Goal: Task Accomplishment & Management: Manage account settings

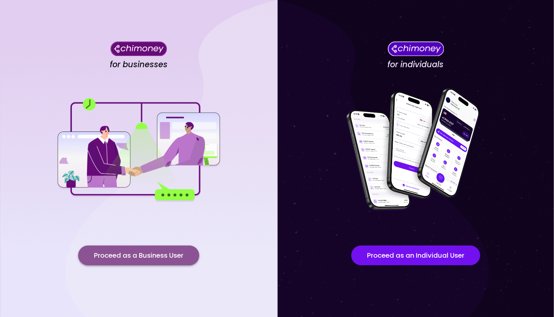
click at [127, 251] on button "Proceed as a Business User" at bounding box center [138, 256] width 121 height 20
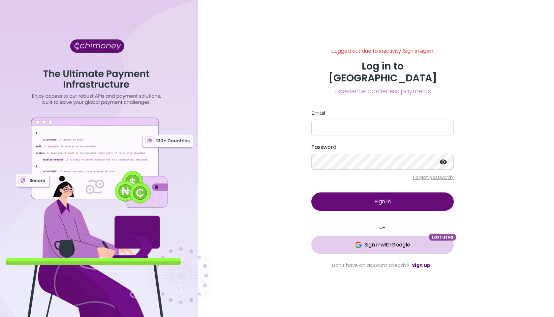
click at [373, 241] on span "Sign in with Google" at bounding box center [388, 245] width 46 height 8
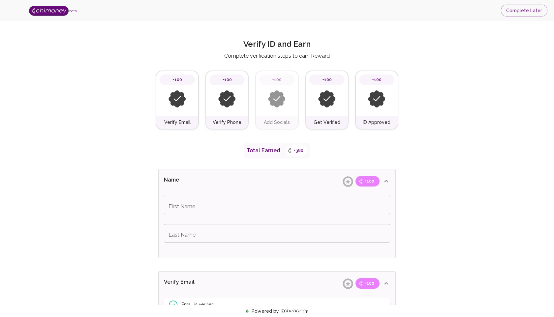
click at [49, 14] on img at bounding box center [49, 11] width 40 height 10
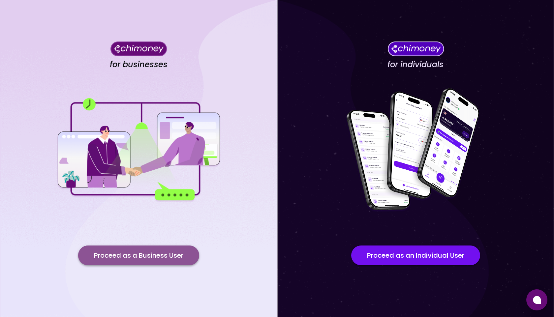
click at [139, 261] on button "Proceed as a Business User" at bounding box center [138, 256] width 121 height 20
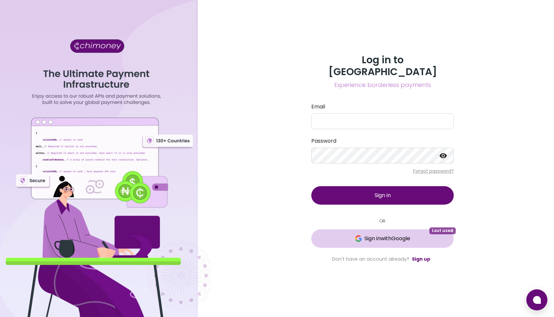
click at [364, 237] on button "Sign in with Google Last used" at bounding box center [382, 239] width 143 height 18
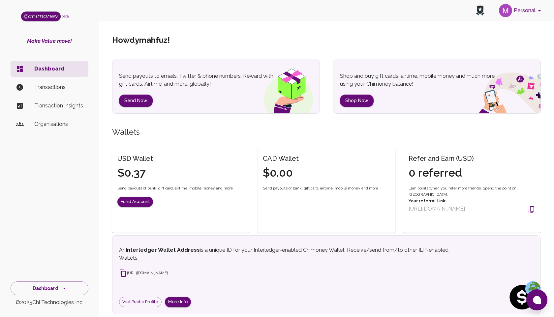
click at [50, 88] on p "Transactions" at bounding box center [58, 87] width 49 height 8
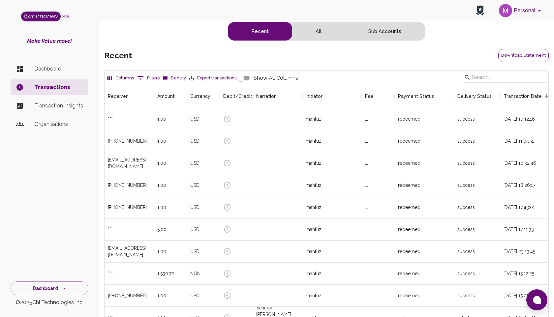
scroll to position [245, 444]
click at [515, 52] on button "Download Statement" at bounding box center [524, 56] width 50 height 14
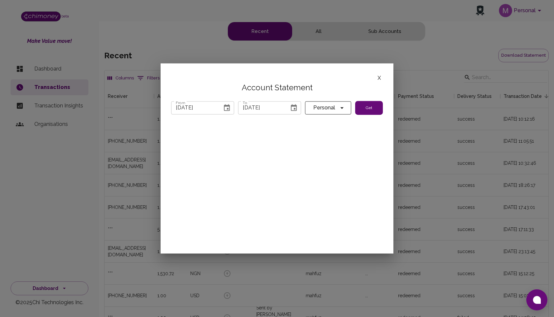
click at [228, 108] on icon "Choose date, selected date is Jul 31, 2025" at bounding box center [227, 108] width 8 height 8
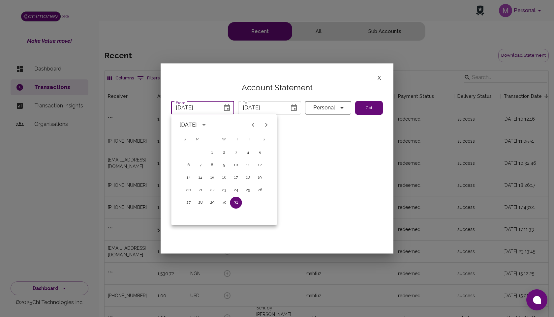
click at [265, 125] on icon "Next month" at bounding box center [267, 125] width 8 height 8
click at [247, 152] on button "1" at bounding box center [248, 153] width 12 height 12
type input "08/01/2025"
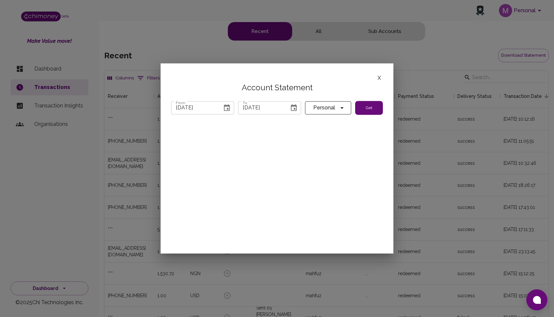
click at [291, 105] on icon "Choose date, selected date is Sep 5, 2025" at bounding box center [294, 107] width 6 height 7
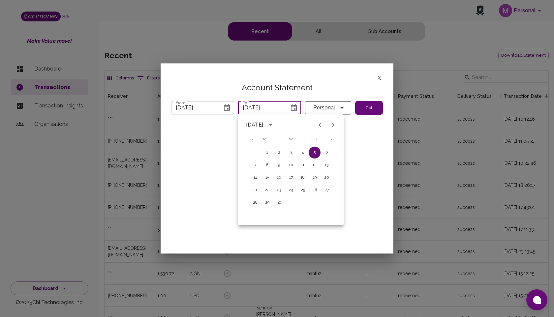
click at [318, 123] on icon "Previous month" at bounding box center [320, 125] width 8 height 8
click at [255, 215] on button "31" at bounding box center [255, 216] width 12 height 12
type input "08/31/2025"
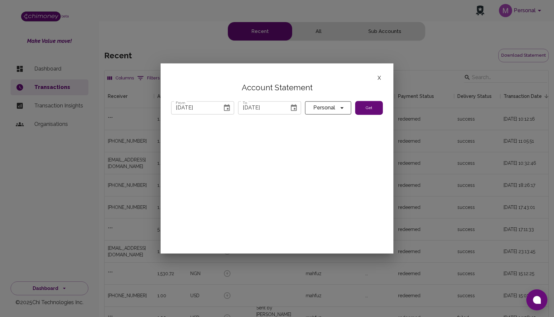
click at [372, 108] on button "Get" at bounding box center [369, 108] width 28 height 14
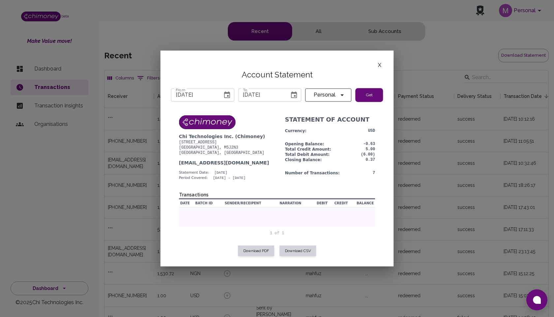
click at [366, 95] on button "Get" at bounding box center [370, 95] width 28 height 14
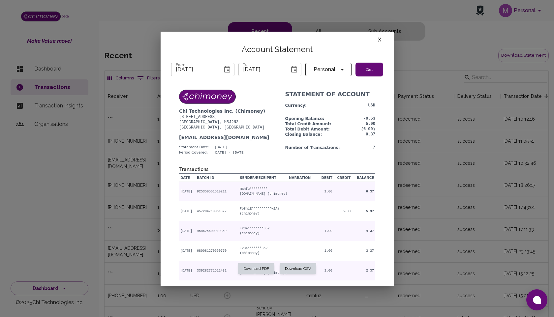
scroll to position [0, 0]
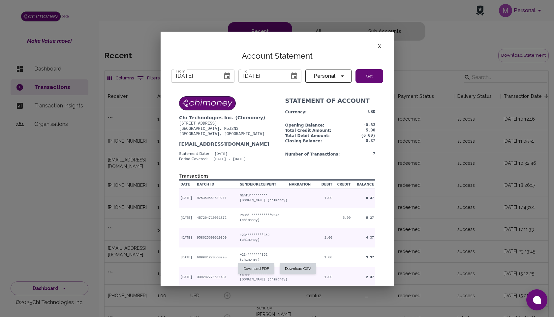
click at [379, 46] on button "X" at bounding box center [379, 46] width 7 height 9
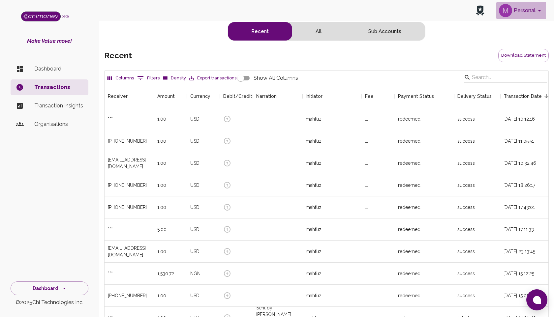
click at [512, 8] on img "account of current user" at bounding box center [505, 10] width 13 height 13
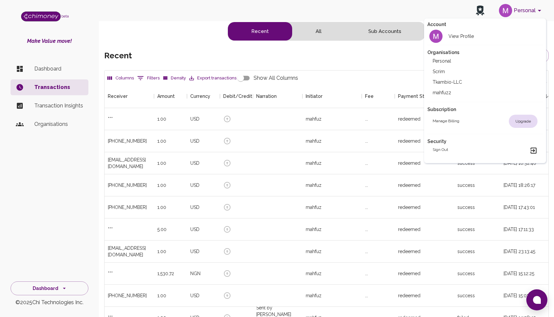
click at [453, 70] on li "Scrim" at bounding box center [485, 71] width 115 height 11
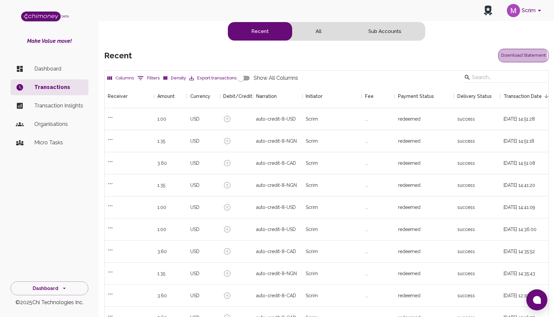
click at [514, 56] on button "Download Statement" at bounding box center [524, 56] width 50 height 14
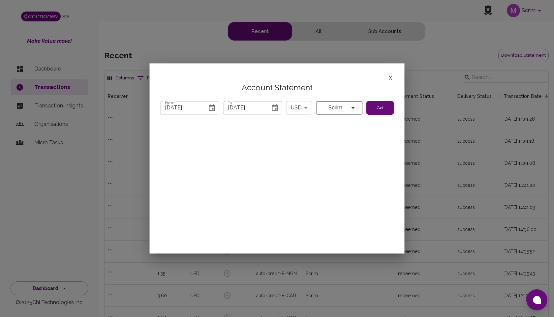
click at [212, 107] on icon "Choose date, selected date is Jul 31, 2025" at bounding box center [212, 108] width 8 height 8
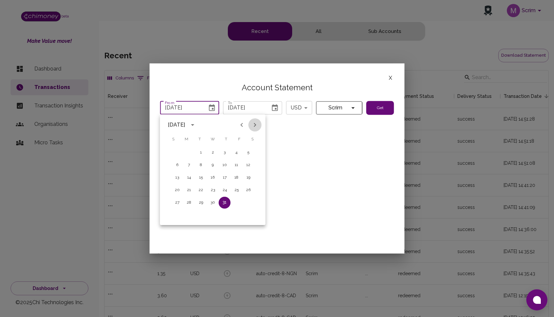
click at [252, 124] on icon "Next month" at bounding box center [255, 125] width 8 height 8
click at [234, 151] on button "1" at bounding box center [237, 153] width 12 height 12
type input "08/01/2025"
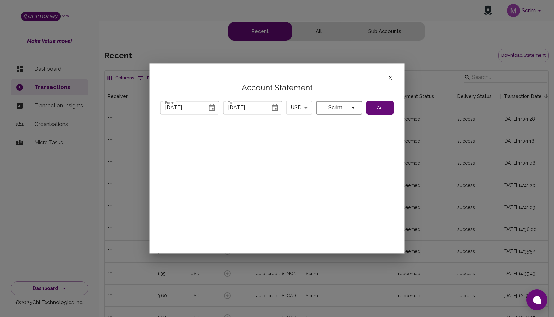
click at [271, 108] on button "Choose date, selected date is Sep 5, 2025" at bounding box center [275, 107] width 13 height 13
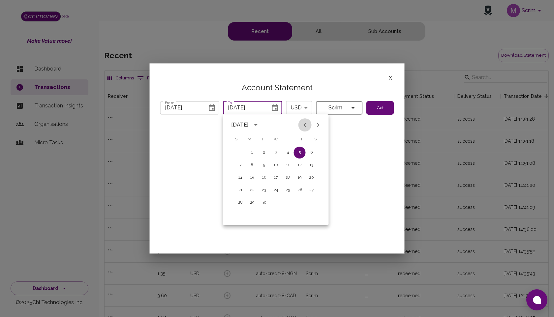
click at [303, 122] on icon "Previous month" at bounding box center [305, 125] width 8 height 8
click at [238, 215] on button "31" at bounding box center [241, 216] width 12 height 12
type input "08/31/2025"
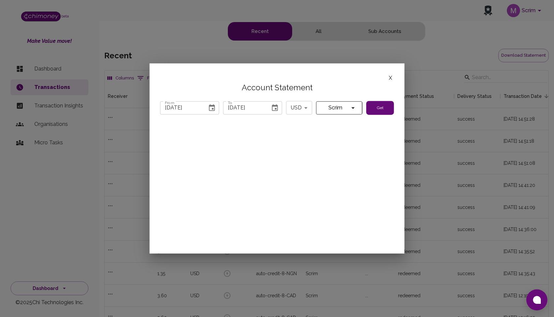
click at [373, 111] on button "Get" at bounding box center [381, 108] width 28 height 14
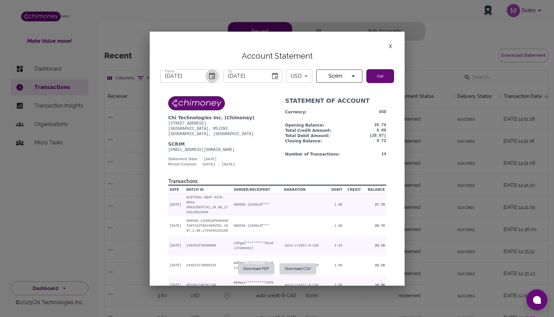
click at [212, 74] on icon "Choose date, selected date is Aug 1, 2025" at bounding box center [212, 76] width 6 height 7
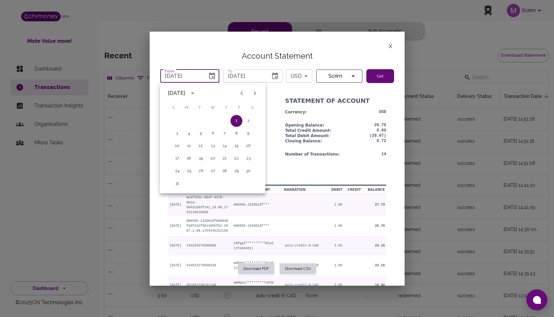
click at [281, 193] on th "Sender/Receipent" at bounding box center [257, 190] width 54 height 8
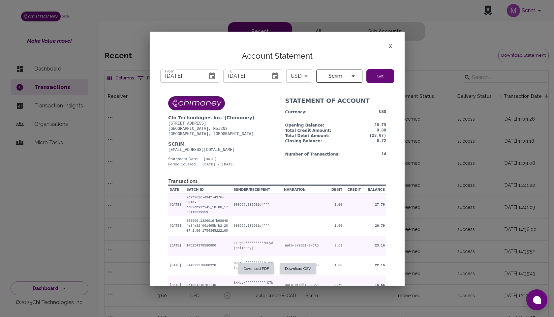
click at [213, 75] on icon "Choose date, selected date is Aug 1, 2025" at bounding box center [212, 76] width 6 height 7
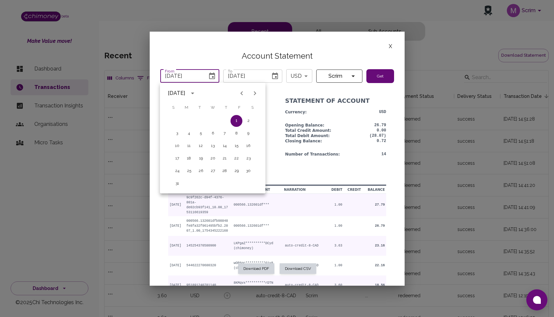
click at [240, 91] on icon "Previous month" at bounding box center [242, 93] width 8 height 8
click at [239, 94] on icon "Previous month" at bounding box center [242, 93] width 8 height 8
click at [199, 119] on button "1" at bounding box center [201, 121] width 12 height 12
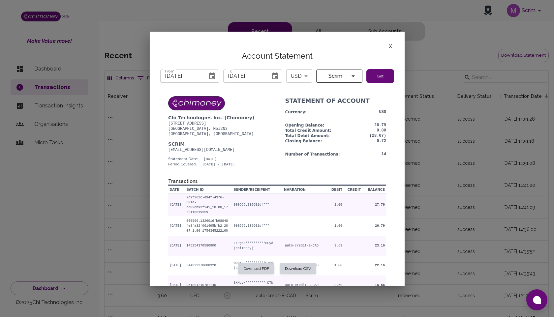
click at [371, 75] on button "Get" at bounding box center [381, 76] width 28 height 14
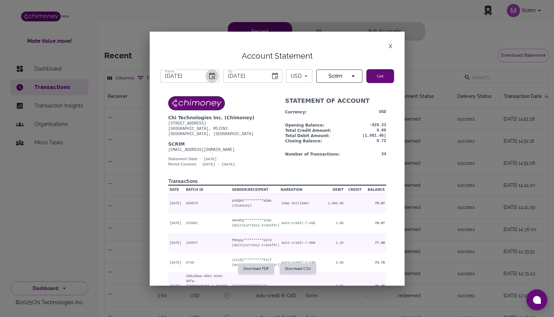
click at [211, 76] on icon "Choose date, selected date is Apr 1, 2025" at bounding box center [212, 76] width 8 height 8
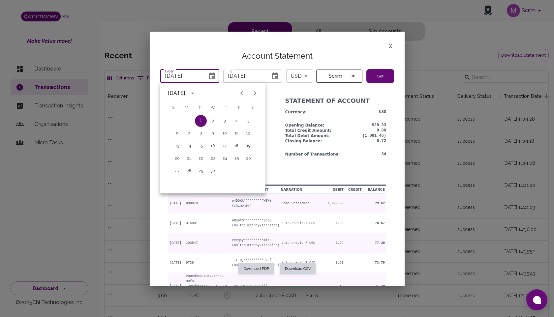
click at [240, 92] on icon "Previous month" at bounding box center [242, 93] width 8 height 8
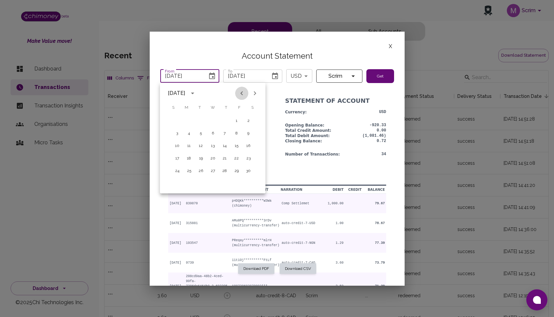
click at [240, 92] on icon "Previous month" at bounding box center [242, 93] width 8 height 8
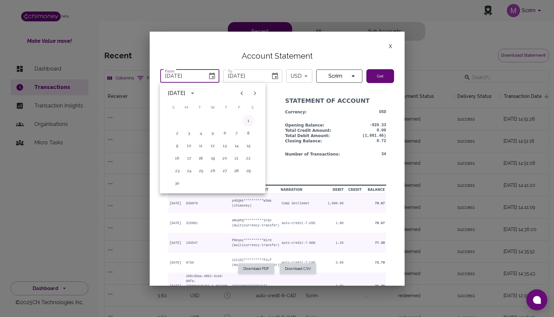
click at [250, 120] on button "1" at bounding box center [249, 121] width 12 height 12
type input "06/01/2024"
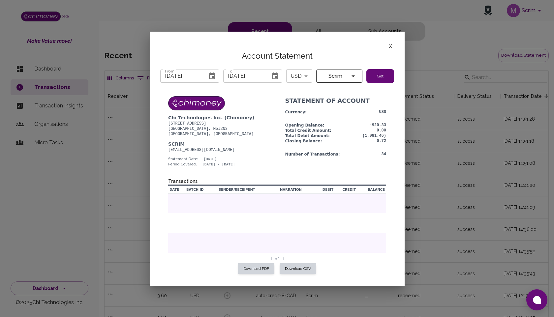
click at [375, 72] on button "Get" at bounding box center [381, 76] width 28 height 14
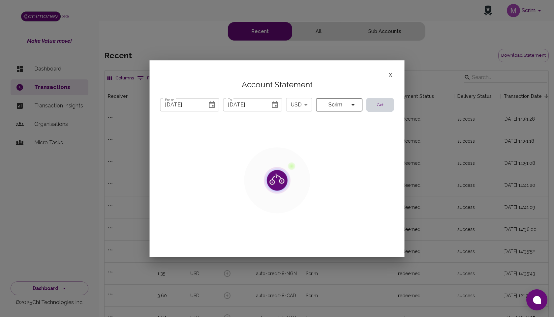
click at [302, 106] on body "Scrim beta Make Value move! Dashboard Transactions Transaction Insights Organis…" at bounding box center [277, 192] width 554 height 385
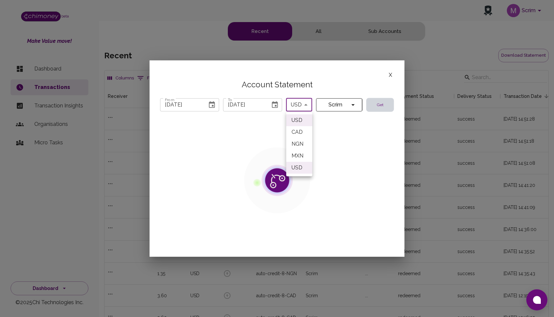
click at [329, 87] on div at bounding box center [277, 158] width 554 height 317
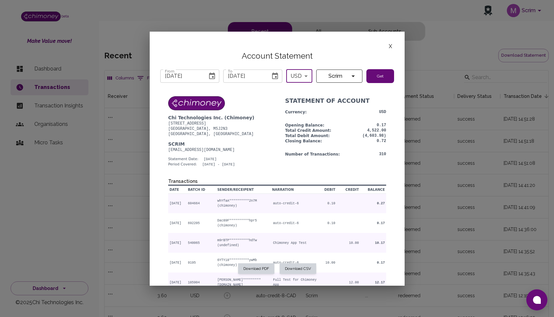
click at [391, 46] on button "X" at bounding box center [390, 46] width 7 height 9
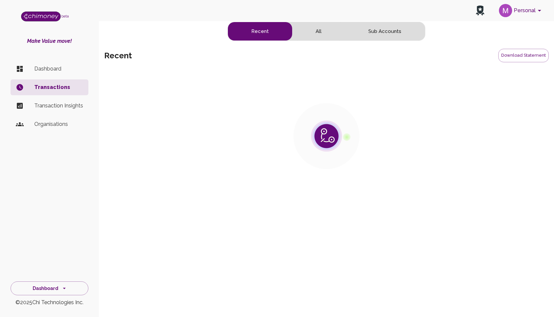
click at [512, 14] on button "Personal" at bounding box center [522, 10] width 50 height 17
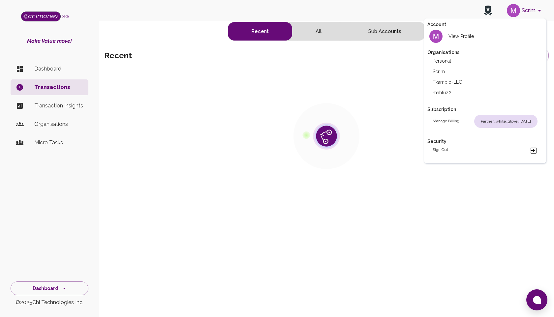
click at [366, 64] on div at bounding box center [277, 158] width 554 height 317
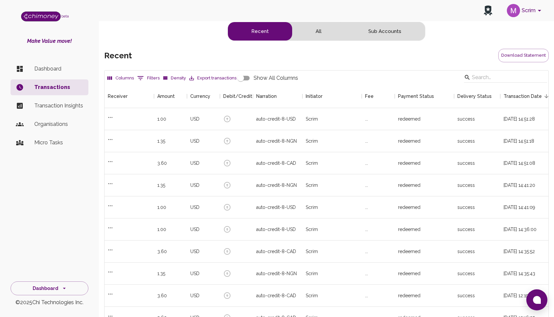
scroll to position [245, 444]
click at [526, 8] on button "Scrim" at bounding box center [525, 10] width 42 height 17
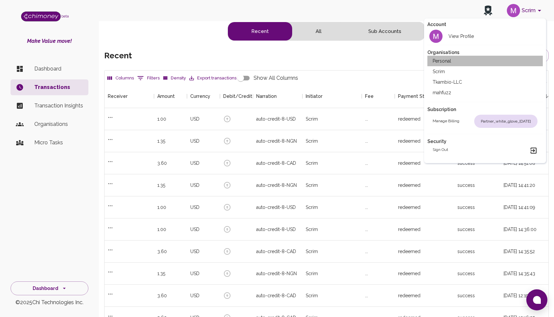
click at [472, 59] on li "Personal" at bounding box center [485, 61] width 115 height 11
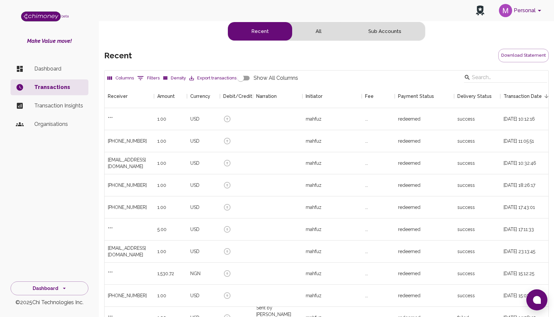
click at [513, 8] on button "Personal" at bounding box center [522, 10] width 50 height 17
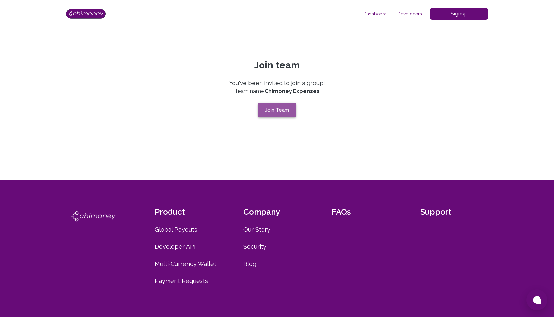
click at [286, 110] on button "Join Team" at bounding box center [277, 110] width 38 height 14
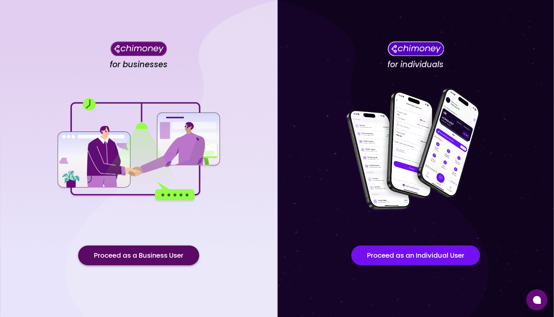
click at [164, 258] on button "Proceed as a Business User" at bounding box center [138, 256] width 121 height 20
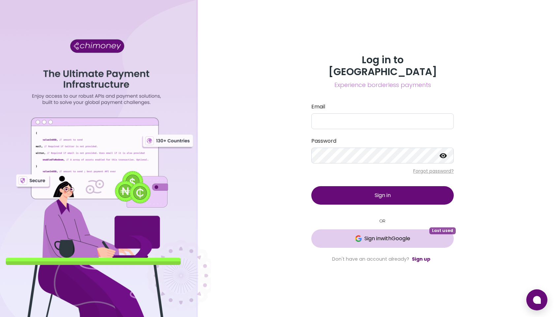
click at [371, 235] on span "Sign in with Google" at bounding box center [388, 239] width 46 height 8
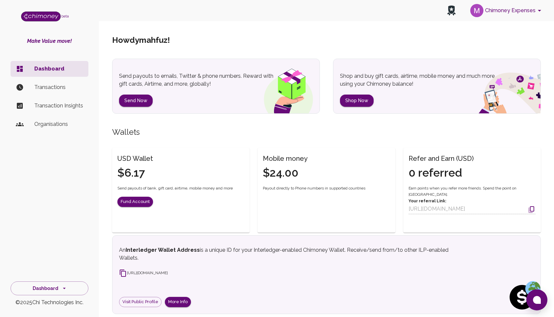
click at [49, 87] on p "Transactions" at bounding box center [58, 87] width 49 height 8
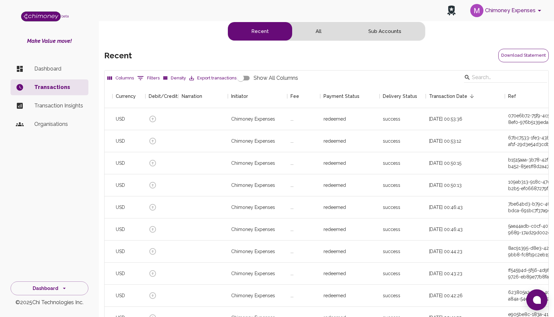
click at [515, 53] on button "Download Statement" at bounding box center [524, 56] width 50 height 14
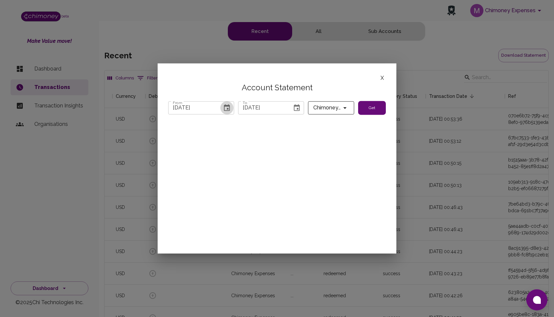
click at [226, 105] on icon "Choose date, selected date is Jul 31, 2025" at bounding box center [227, 107] width 6 height 7
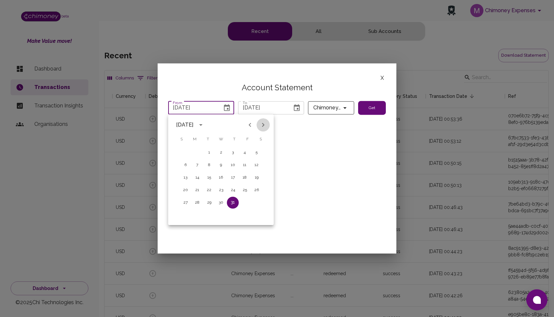
click at [262, 127] on icon "Next month" at bounding box center [263, 125] width 2 height 4
click at [247, 152] on button "1" at bounding box center [245, 153] width 12 height 12
type input "08/01/2025"
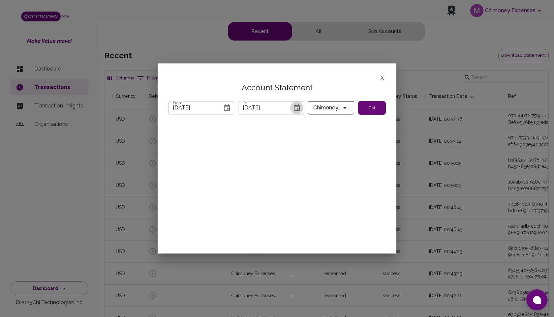
click at [295, 107] on icon "Choose date, selected date is Sep 5, 2025" at bounding box center [297, 108] width 8 height 8
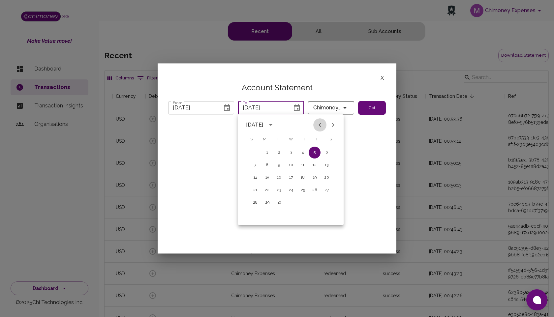
click at [319, 125] on icon "Previous month" at bounding box center [320, 125] width 2 height 4
click at [254, 213] on button "31" at bounding box center [255, 216] width 12 height 12
type input "08/31/2025"
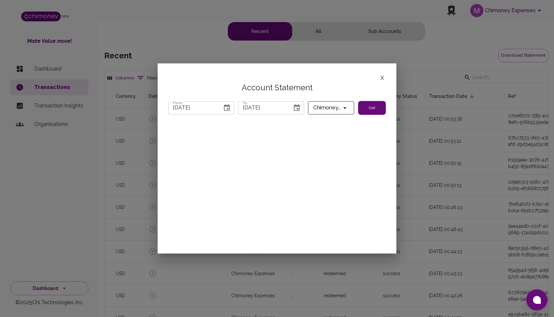
click at [372, 107] on button "Get" at bounding box center [372, 108] width 28 height 14
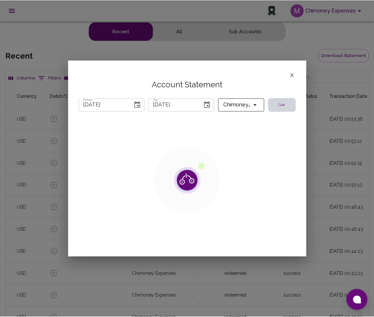
scroll to position [245, 363]
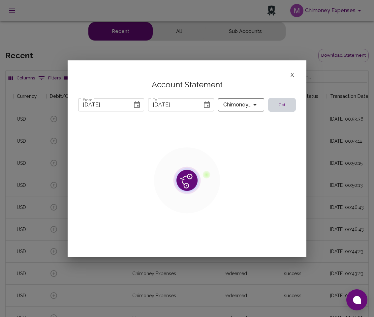
click at [291, 73] on button "X" at bounding box center [292, 75] width 7 height 9
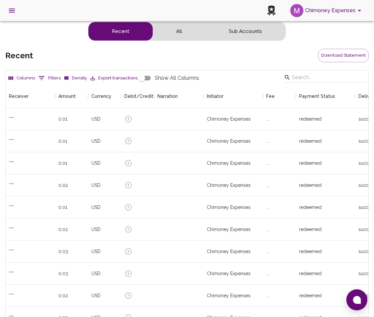
scroll to position [245, 363]
click at [331, 58] on button "Download Statement" at bounding box center [343, 56] width 50 height 14
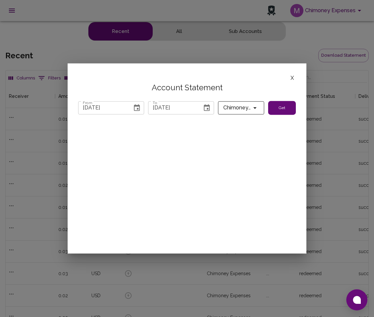
click at [136, 107] on icon "Choose date, selected date is Jul 31, 2025" at bounding box center [137, 108] width 8 height 8
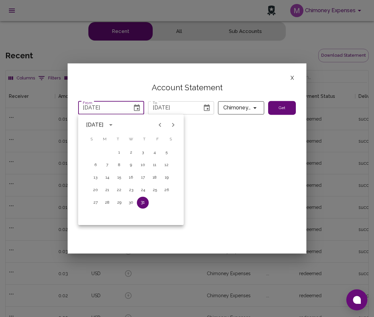
click at [229, 126] on div "X Account Statement From [DATE] From To [DATE] To Chimoney Expenses Get" at bounding box center [187, 158] width 239 height 190
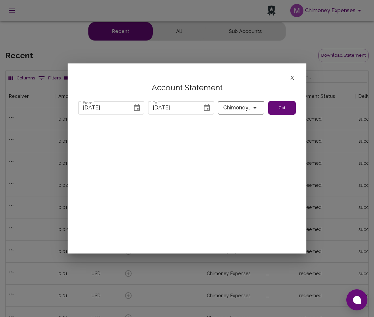
click at [281, 107] on button "Get" at bounding box center [282, 108] width 28 height 14
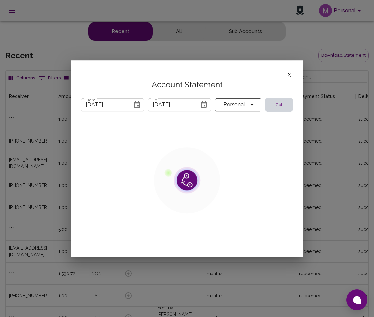
click at [292, 76] on button "X" at bounding box center [289, 75] width 7 height 9
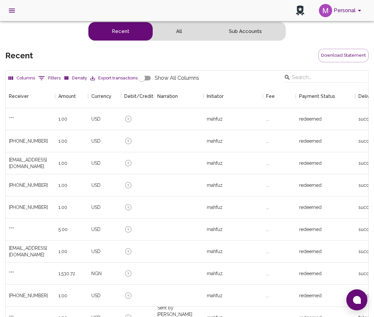
scroll to position [245, 363]
click at [334, 56] on button "Download Statement" at bounding box center [343, 56] width 50 height 14
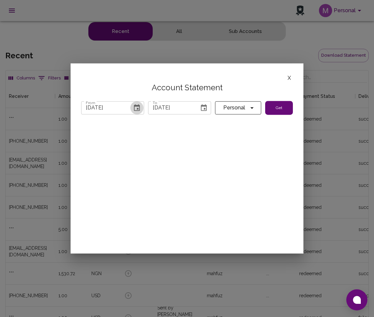
click at [138, 108] on icon "Choose date, selected date is Jul 31, 2025" at bounding box center [137, 108] width 8 height 8
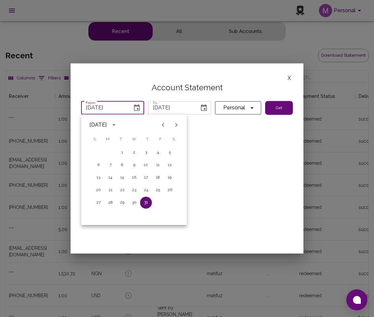
click at [162, 124] on icon "Previous month" at bounding box center [163, 125] width 2 height 4
click at [163, 125] on icon "Previous month" at bounding box center [163, 125] width 2 height 4
click at [175, 125] on icon "Next month" at bounding box center [177, 125] width 8 height 8
click at [212, 145] on div "X Account Statement From [DATE] From To [DATE] To Personal Get" at bounding box center [187, 158] width 233 height 190
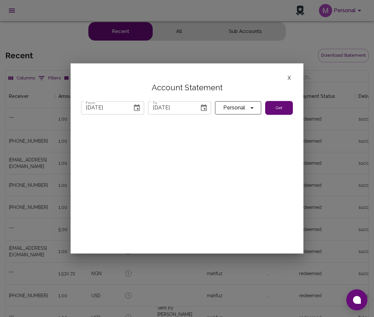
click at [271, 113] on button "Get" at bounding box center [279, 108] width 28 height 14
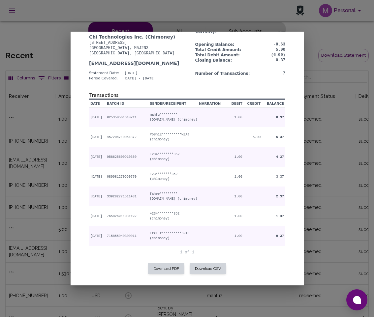
scroll to position [0, 0]
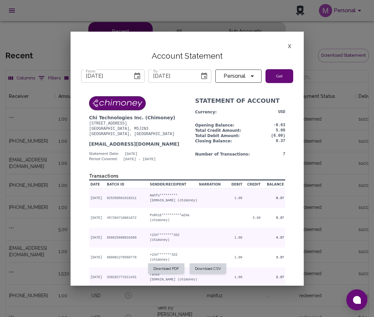
click at [138, 74] on icon "Choose date, selected date is Jul 31, 2025" at bounding box center [137, 76] width 6 height 7
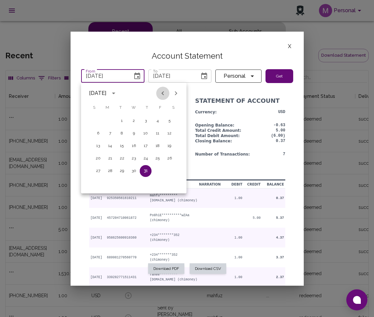
click at [161, 91] on icon "Previous month" at bounding box center [163, 93] width 8 height 8
click at [160, 92] on icon "Previous month" at bounding box center [163, 93] width 8 height 8
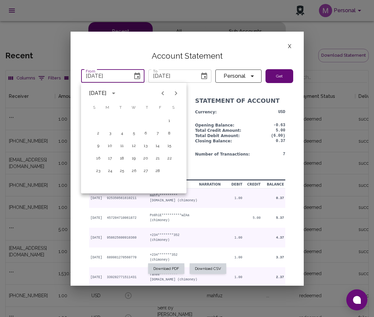
click at [158, 93] on button "Previous month" at bounding box center [162, 93] width 13 height 13
click at [136, 122] on button "1" at bounding box center [134, 121] width 12 height 12
type input "[DATE]"
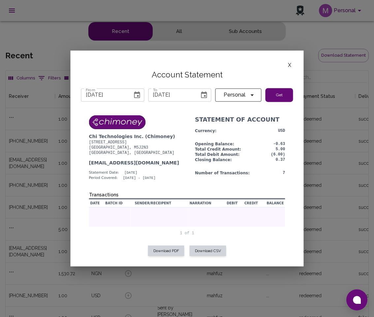
click at [275, 98] on button "Get" at bounding box center [280, 95] width 28 height 14
click at [285, 95] on button "Get" at bounding box center [280, 95] width 28 height 14
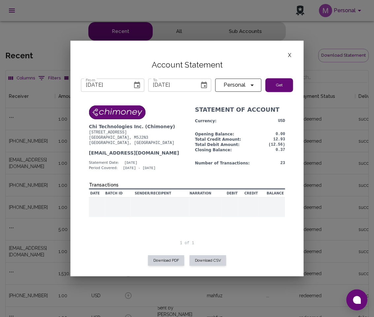
click at [206, 214] on td at bounding box center [205, 208] width 32 height 20
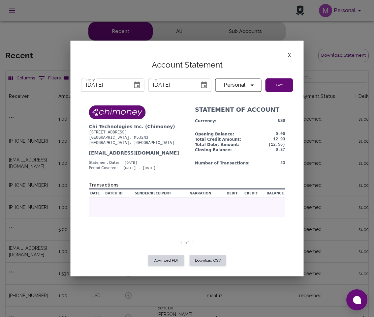
click at [272, 85] on button "Get" at bounding box center [280, 85] width 28 height 14
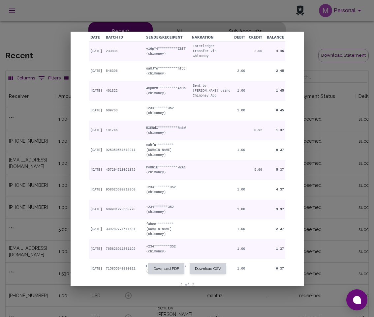
scroll to position [426, 0]
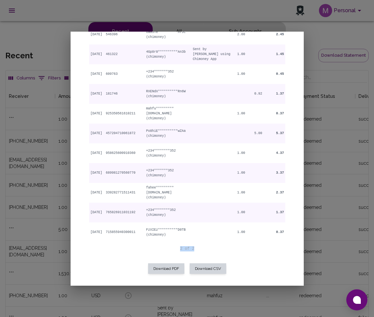
drag, startPoint x: 179, startPoint y: 249, endPoint x: 210, endPoint y: 249, distance: 30.0
click at [210, 249] on p "2 of 2" at bounding box center [187, 248] width 196 height 5
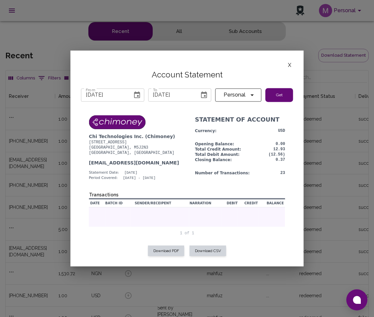
scroll to position [0, 0]
click at [244, 94] on span "Personal" at bounding box center [235, 94] width 28 height 9
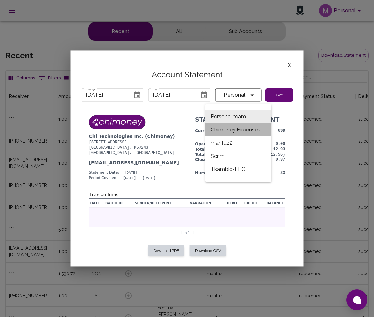
click at [233, 128] on li "Chimoney Expenses" at bounding box center [239, 129] width 66 height 13
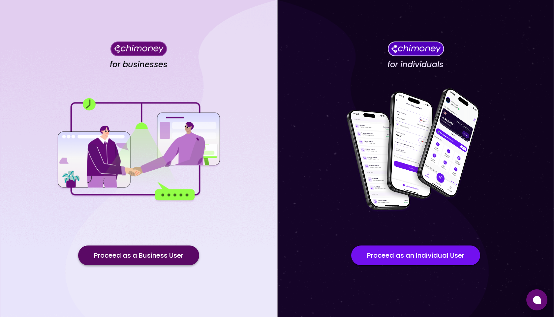
click at [174, 256] on button "Proceed as a Business User" at bounding box center [138, 256] width 121 height 20
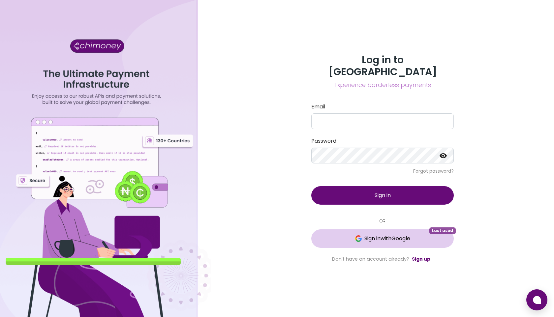
click at [370, 238] on button "Sign in with Google Last used" at bounding box center [382, 239] width 143 height 18
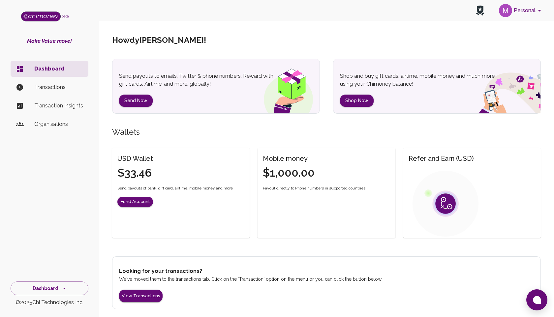
click at [51, 88] on p "Transactions" at bounding box center [58, 87] width 49 height 8
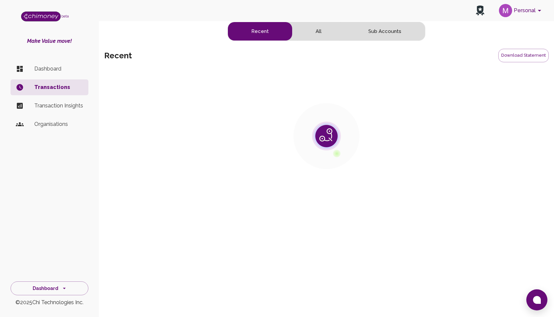
click at [48, 88] on p "Transactions" at bounding box center [58, 87] width 49 height 8
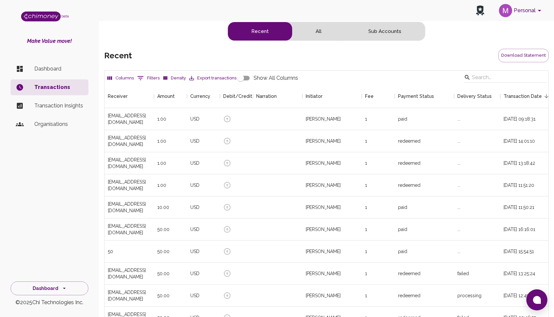
scroll to position [245, 444]
click at [516, 55] on button "Download Statement" at bounding box center [524, 56] width 50 height 14
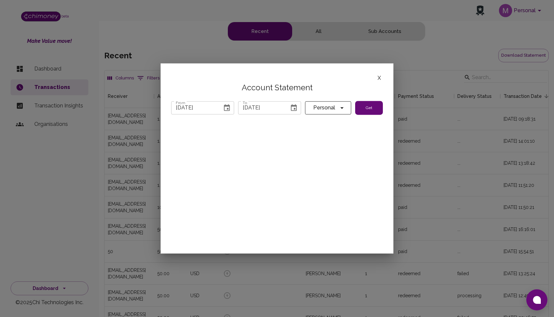
click at [369, 110] on button "Get" at bounding box center [369, 108] width 28 height 14
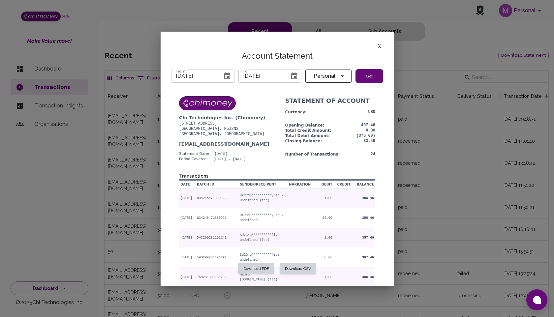
click at [224, 76] on icon "Choose date, selected date is Jul 31, 2025" at bounding box center [227, 76] width 6 height 7
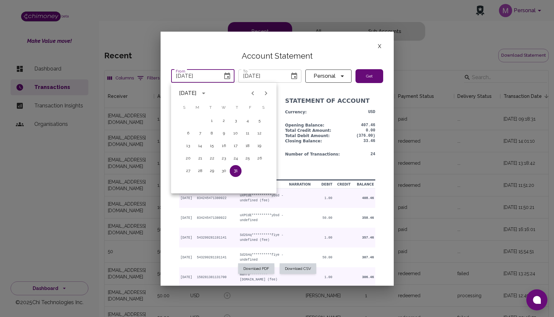
click at [252, 92] on icon "Previous month" at bounding box center [253, 93] width 8 height 8
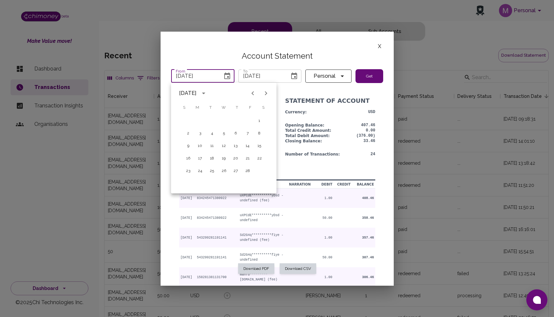
click at [252, 92] on icon "Previous month" at bounding box center [253, 93] width 8 height 8
click at [266, 93] on icon "Next month" at bounding box center [266, 93] width 2 height 4
click at [225, 122] on button "1" at bounding box center [224, 121] width 12 height 12
type input "01/01/2025"
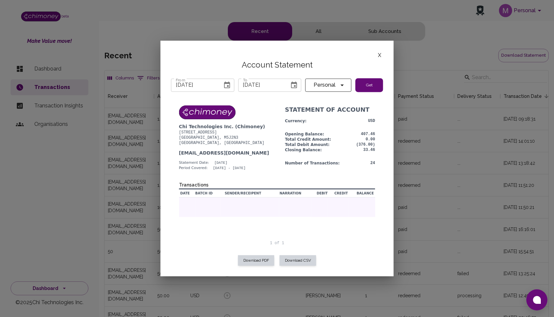
click at [366, 84] on button "Get" at bounding box center [370, 85] width 28 height 14
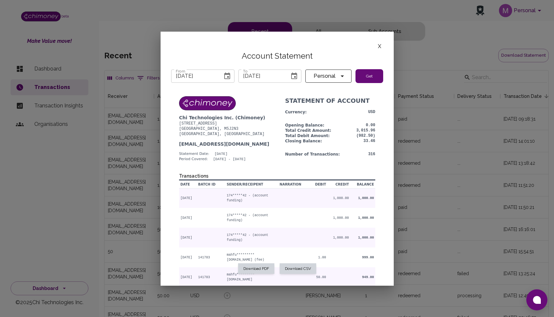
click at [370, 74] on button "Get" at bounding box center [370, 76] width 28 height 14
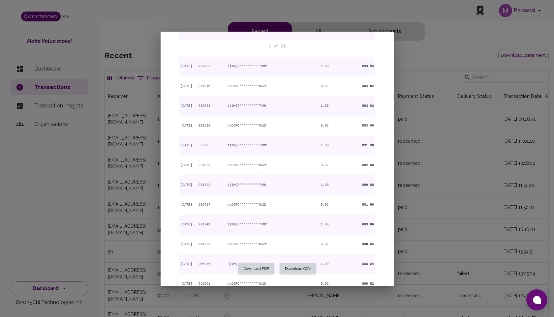
scroll to position [0, 0]
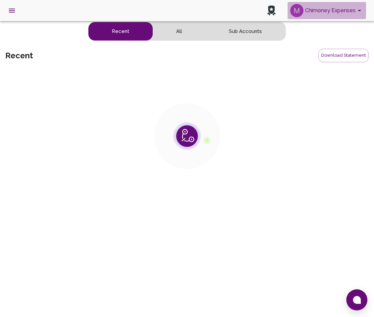
click at [338, 7] on button "Chimoney Expenses" at bounding box center [327, 10] width 79 height 17
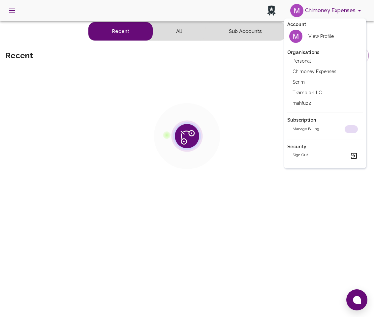
click at [223, 81] on div at bounding box center [187, 158] width 374 height 317
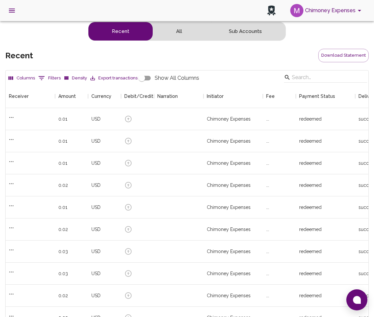
scroll to position [245, 363]
click at [332, 56] on button "Download Statement" at bounding box center [343, 56] width 50 height 14
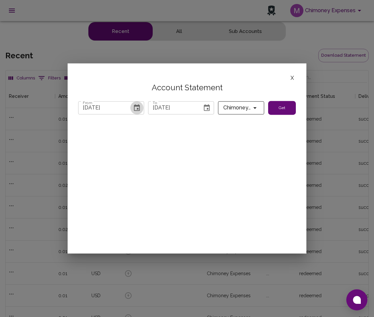
click at [135, 107] on icon "Choose date, selected date is Jul 31, 2025" at bounding box center [137, 108] width 8 height 8
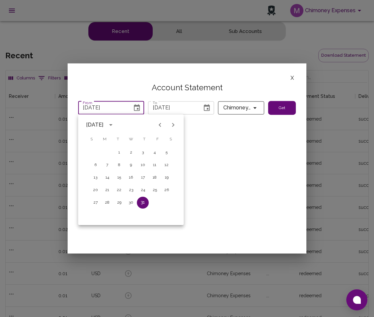
click at [173, 121] on icon "Next month" at bounding box center [173, 125] width 8 height 8
click at [172, 124] on icon "Next month" at bounding box center [173, 125] width 8 height 8
click at [102, 152] on button "1" at bounding box center [107, 153] width 12 height 12
type input "09/01/2025"
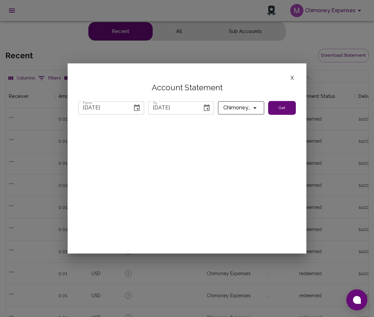
click at [222, 145] on div "X Account Statement From 09/01/2025 From To 09/05/2025 To Chimoney Expenses Get" at bounding box center [187, 158] width 239 height 190
click at [284, 103] on button "Get" at bounding box center [282, 108] width 28 height 14
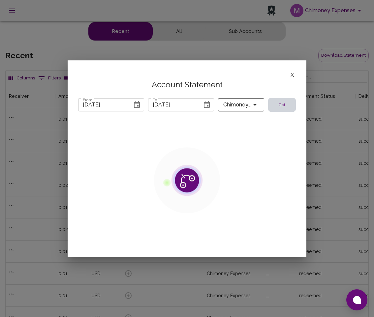
click at [291, 73] on button "X" at bounding box center [292, 75] width 7 height 9
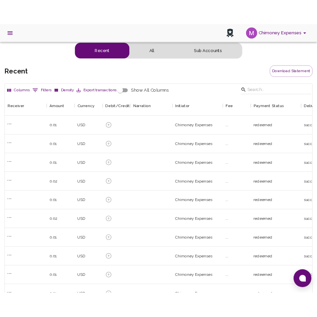
scroll to position [245, 363]
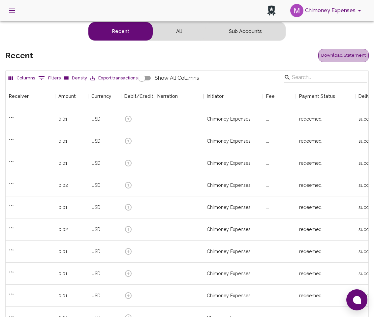
click at [338, 57] on button "Download Statement" at bounding box center [343, 56] width 50 height 14
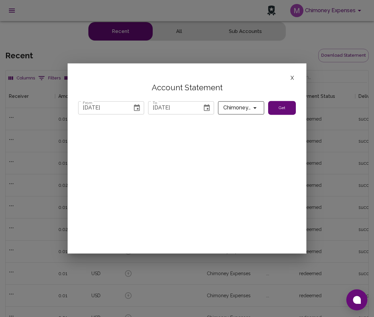
click at [275, 108] on button "Get" at bounding box center [282, 108] width 28 height 14
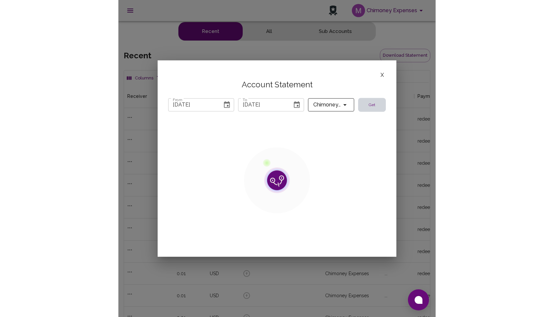
scroll to position [245, 444]
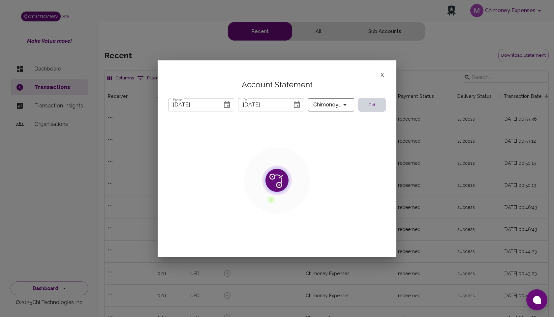
click at [374, 75] on button "X" at bounding box center [382, 75] width 7 height 9
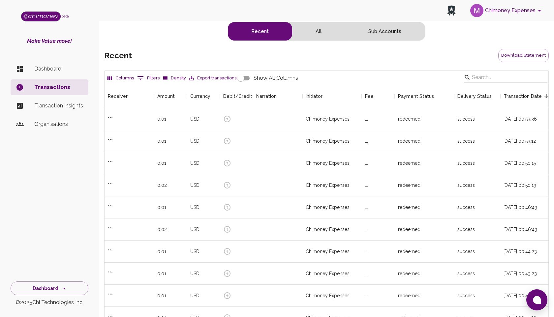
scroll to position [245, 444]
click at [507, 54] on button "Download Statement" at bounding box center [524, 56] width 50 height 14
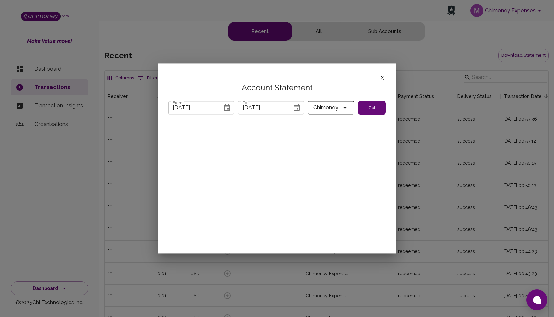
click at [374, 108] on button "Get" at bounding box center [372, 108] width 28 height 14
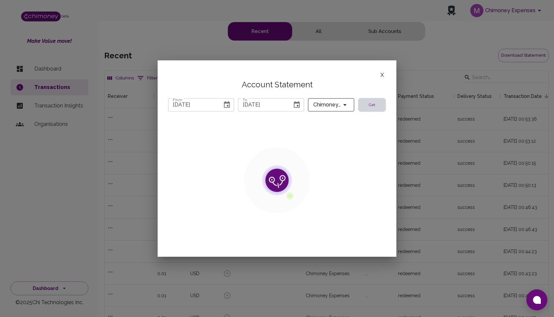
click at [381, 75] on button "X" at bounding box center [382, 75] width 7 height 9
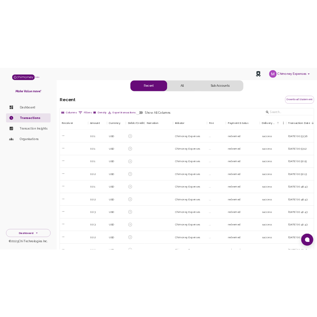
scroll to position [245, 444]
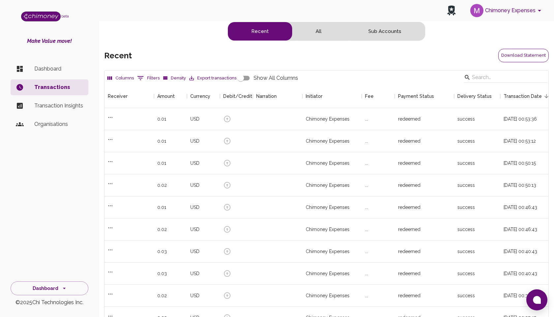
click at [511, 55] on button "Download Statement" at bounding box center [524, 56] width 50 height 14
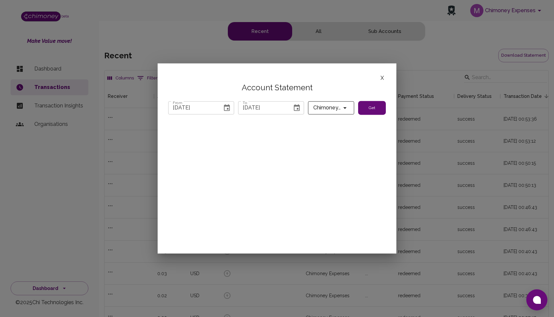
click at [229, 109] on icon "Choose date, selected date is Jul 31, 2025" at bounding box center [227, 108] width 8 height 8
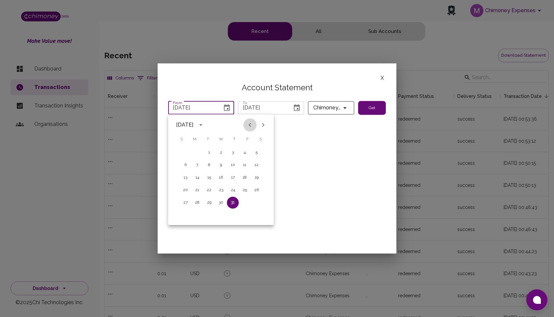
click at [249, 122] on icon "Previous month" at bounding box center [250, 125] width 8 height 8
click at [260, 123] on icon "Next month" at bounding box center [263, 125] width 8 height 8
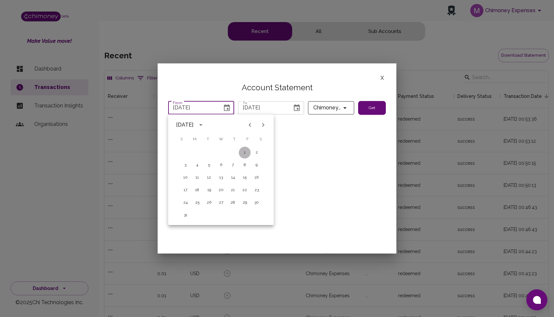
click at [243, 151] on button "1" at bounding box center [245, 153] width 12 height 12
type input "[DATE]"
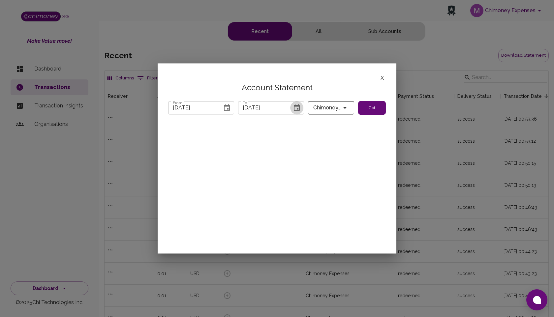
click at [295, 106] on icon "Choose date, selected date is Sep 5, 2025" at bounding box center [297, 107] width 6 height 7
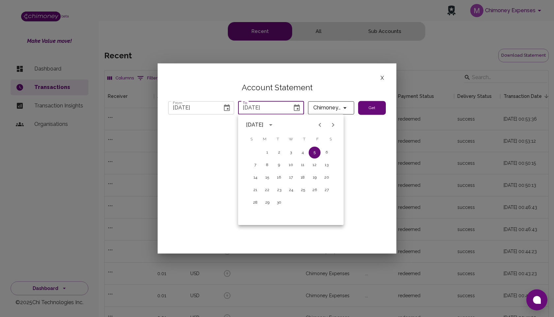
click at [320, 125] on icon "Previous month" at bounding box center [320, 125] width 8 height 8
click at [252, 215] on button "31" at bounding box center [255, 216] width 12 height 12
type input "[DATE]"
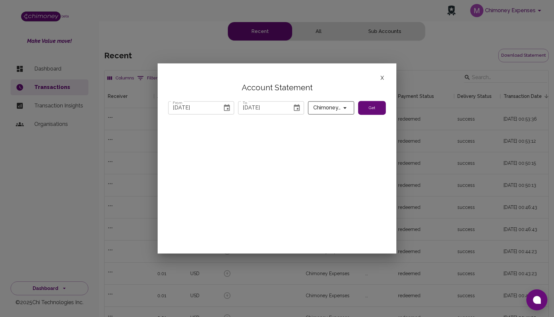
click at [366, 112] on button "Get" at bounding box center [372, 108] width 28 height 14
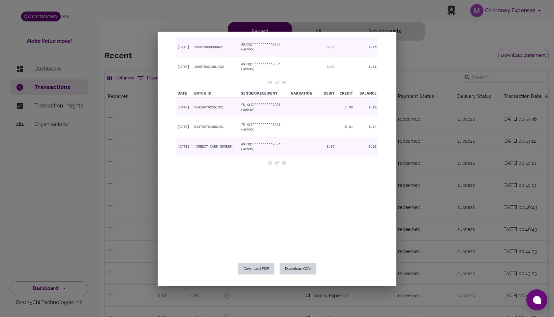
scroll to position [0, 0]
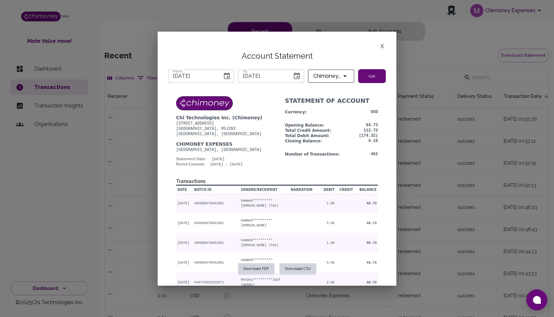
click at [284, 172] on div "**********" at bounding box center [277, 258] width 202 height 325
click at [386, 47] on div "**********" at bounding box center [277, 159] width 239 height 254
click at [382, 47] on button "X" at bounding box center [382, 46] width 7 height 9
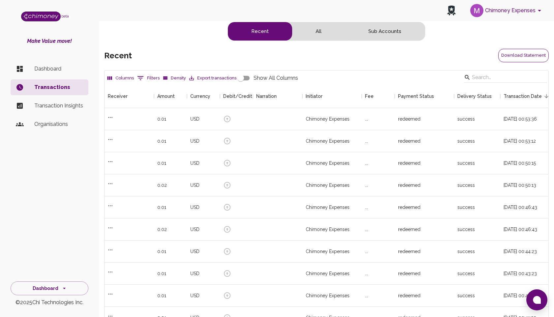
click at [512, 55] on button "Download Statement" at bounding box center [524, 56] width 50 height 14
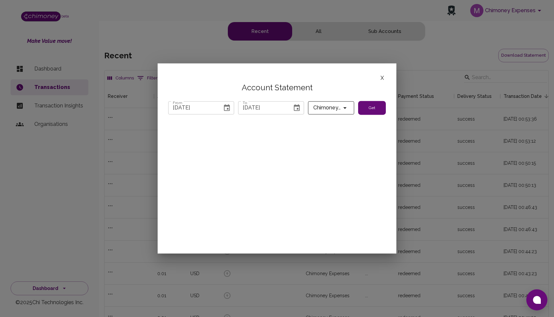
click at [368, 107] on button "Get" at bounding box center [372, 108] width 28 height 14
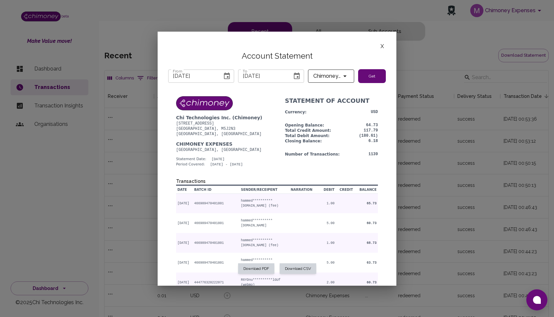
click at [382, 44] on button "X" at bounding box center [382, 46] width 7 height 9
